Goal: Check status: Check status

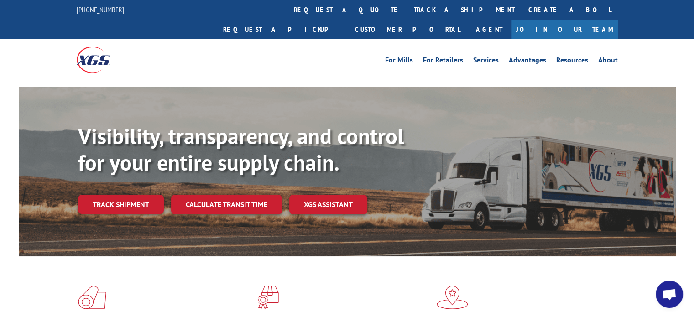
scroll to position [549, 0]
click at [125, 195] on link "Track shipment" at bounding box center [121, 204] width 86 height 19
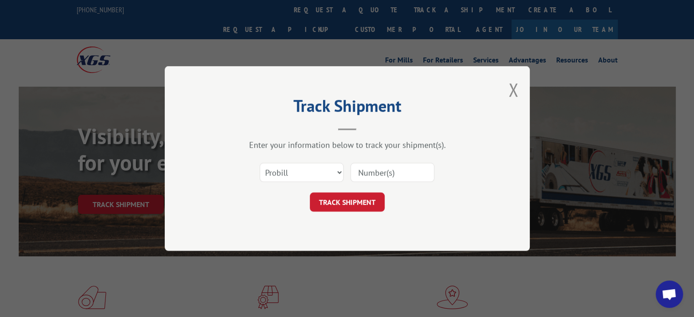
click at [375, 175] on input at bounding box center [392, 172] width 84 height 19
paste input "17636755"
type input "17636755"
click at [356, 196] on button "TRACK SHIPMENT" at bounding box center [347, 202] width 75 height 19
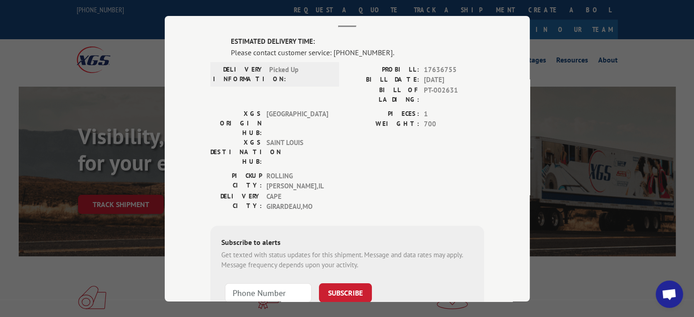
scroll to position [0, 0]
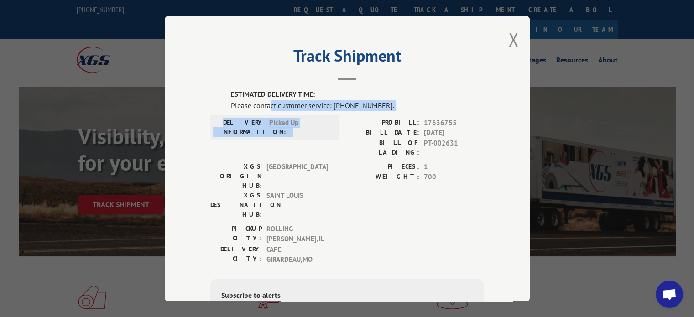
drag, startPoint x: 276, startPoint y: 101, endPoint x: 400, endPoint y: 110, distance: 124.4
click at [390, 113] on div "ESTIMATED DELIVERY TIME: Please contact customer service: [PHONE_NUMBER]. DELIV…" at bounding box center [347, 245] width 274 height 313
click at [428, 101] on div "Please contact customer service: [PHONE_NUMBER]." at bounding box center [357, 104] width 253 height 11
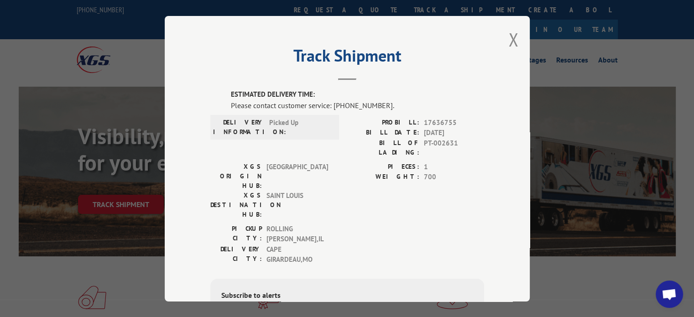
click at [514, 167] on div "Track Shipment ESTIMATED DELIVERY TIME: Please contact customer service: [PHONE…" at bounding box center [347, 159] width 365 height 286
click at [517, 39] on div "Track Shipment ESTIMATED DELIVERY TIME: Please contact customer service: [PHONE…" at bounding box center [347, 159] width 365 height 286
click at [502, 55] on div "Track Shipment ESTIMATED DELIVERY TIME: Please contact customer service: [PHONE…" at bounding box center [347, 159] width 365 height 286
click at [515, 39] on div "Track Shipment ESTIMATED DELIVERY TIME: Please contact customer service: [PHONE…" at bounding box center [347, 159] width 365 height 286
click at [508, 43] on button "Close modal" at bounding box center [513, 39] width 10 height 24
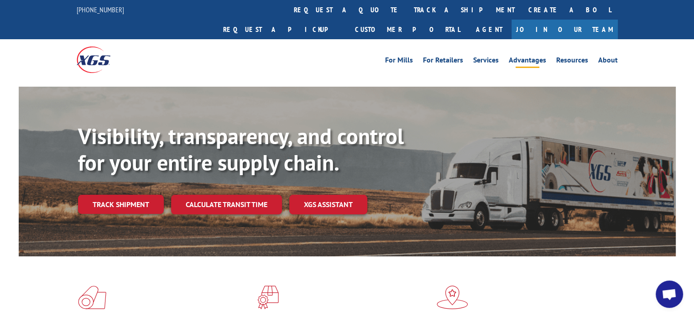
click at [510, 57] on li "Advantages" at bounding box center [527, 62] width 47 height 10
click at [506, 57] on div "For [PERSON_NAME] For Retailers Services Advantages Resources About For [PERSON…" at bounding box center [347, 59] width 541 height 41
click at [224, 80] on div at bounding box center [347, 83] width 657 height 7
